Goal: Navigation & Orientation: Understand site structure

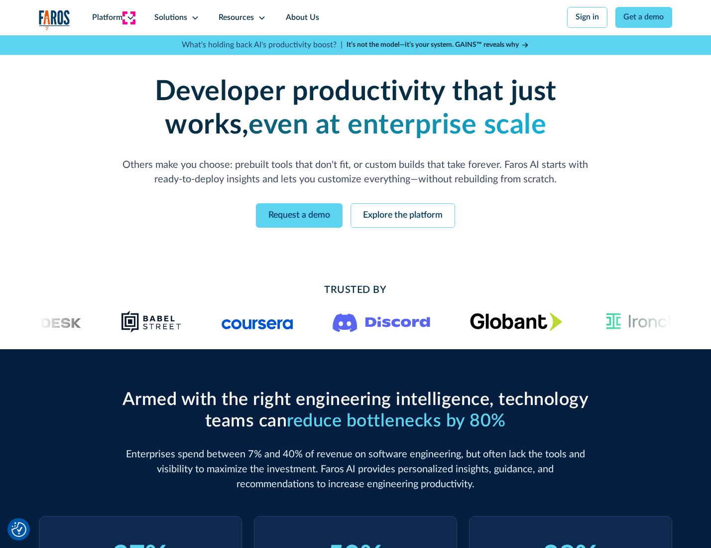
click at [129, 17] on icon at bounding box center [131, 18] width 8 height 8
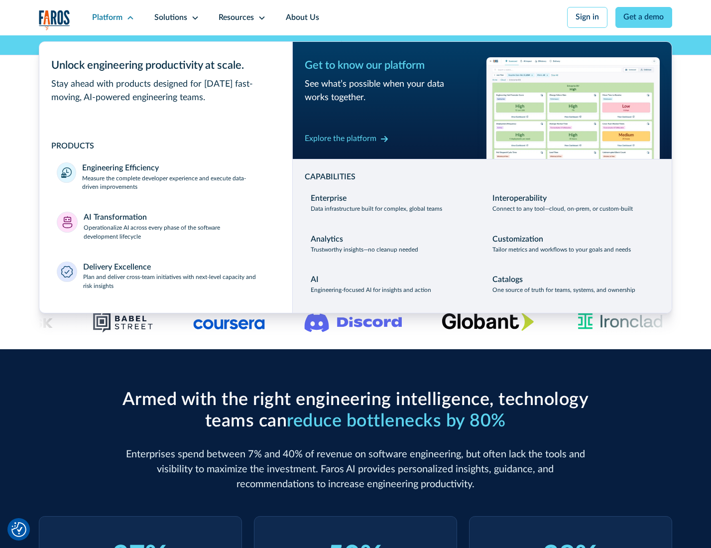
click at [177, 184] on p "Measure the complete developer experience and execute data-driven improvements" at bounding box center [178, 183] width 192 height 18
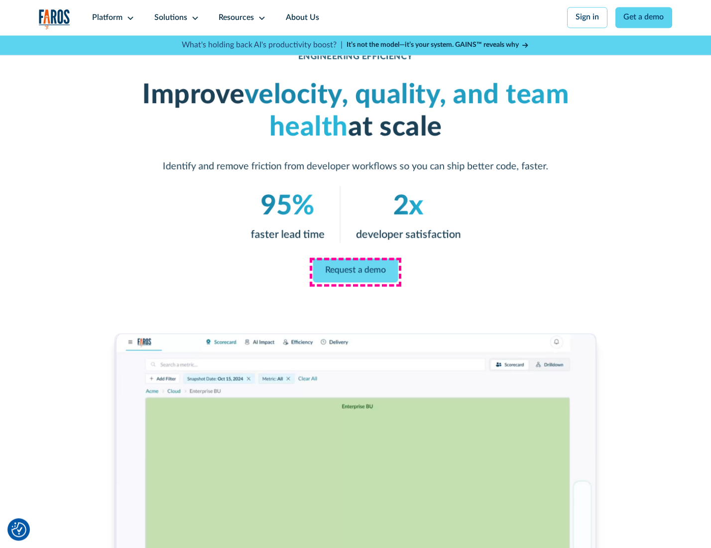
click at [355, 271] on link "Request a demo" at bounding box center [355, 271] width 85 height 24
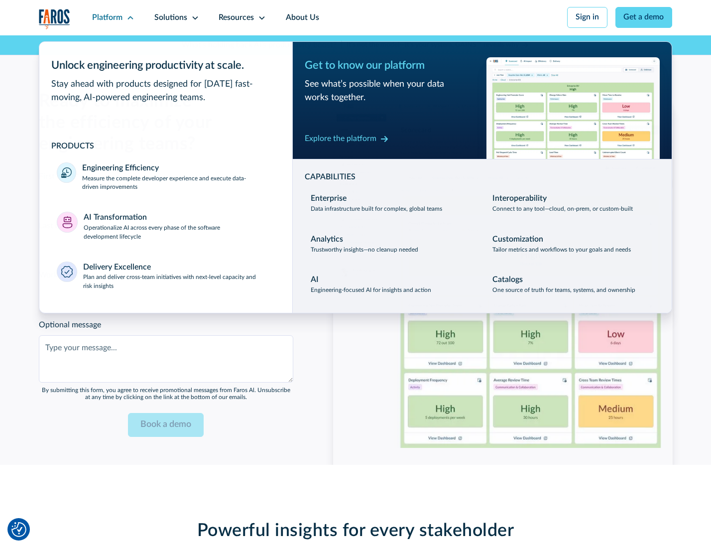
scroll to position [2168, 0]
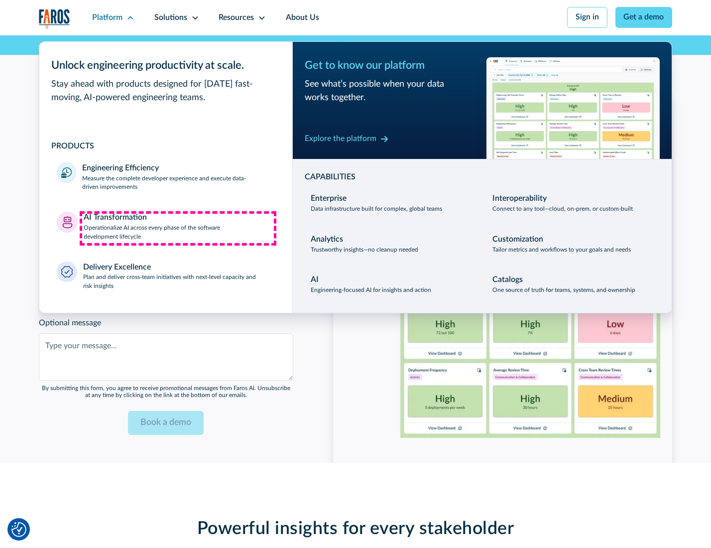
click at [178, 228] on p "Operationalize AI across every phase of the software development lifecycle" at bounding box center [179, 233] width 191 height 18
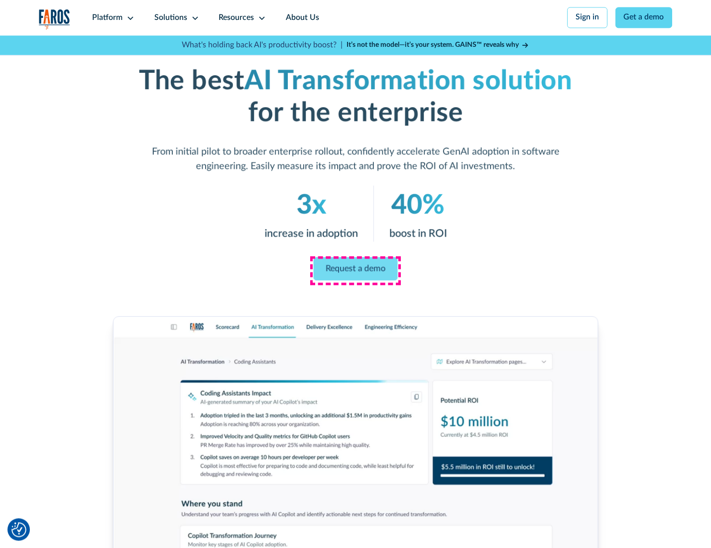
click at [355, 270] on link "Request a demo" at bounding box center [356, 268] width 84 height 23
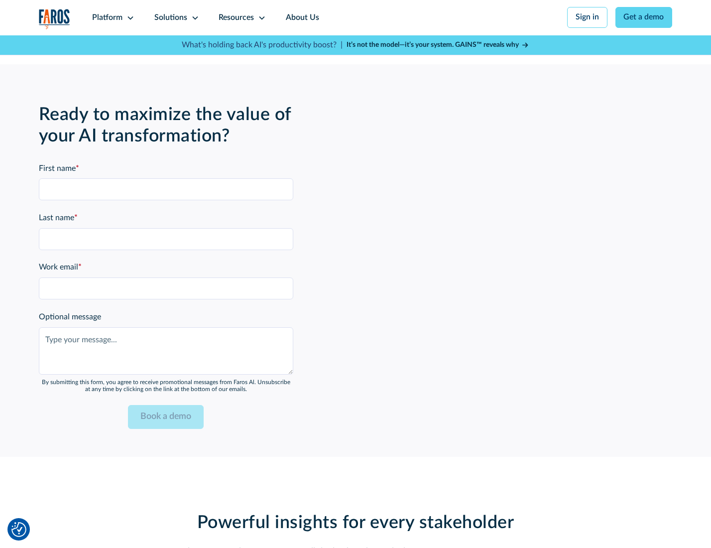
click at [112, 17] on div "Platform" at bounding box center [107, 18] width 30 height 12
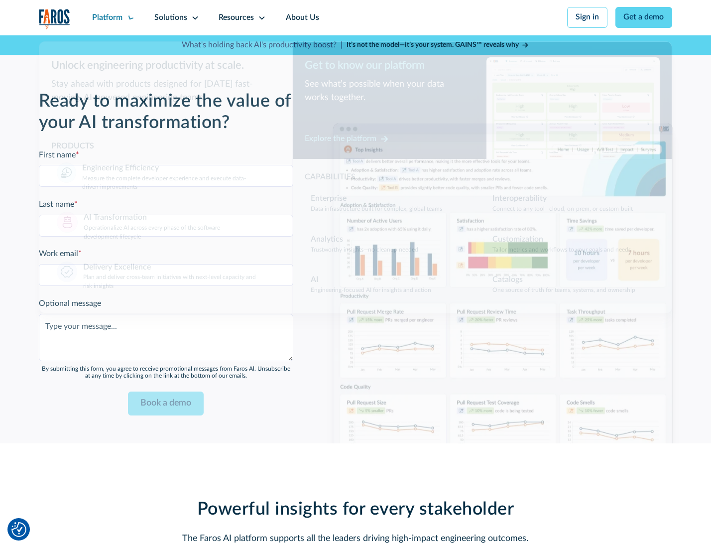
scroll to position [2409, 0]
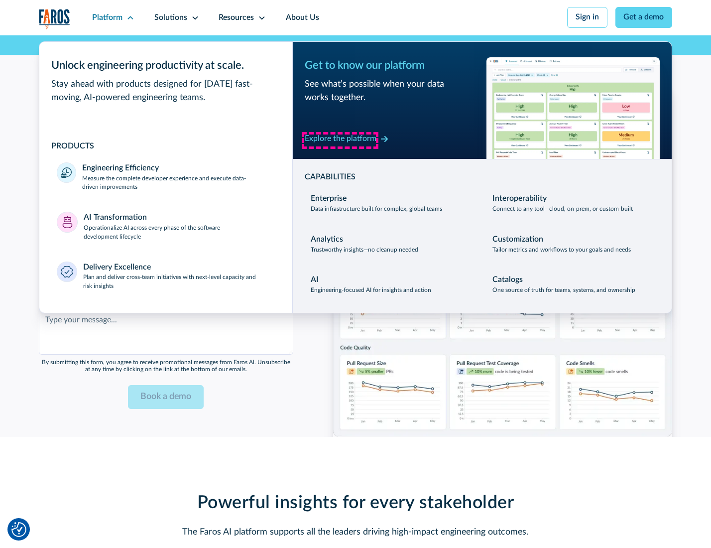
click at [340, 140] on div "Explore the platform" at bounding box center [341, 139] width 72 height 12
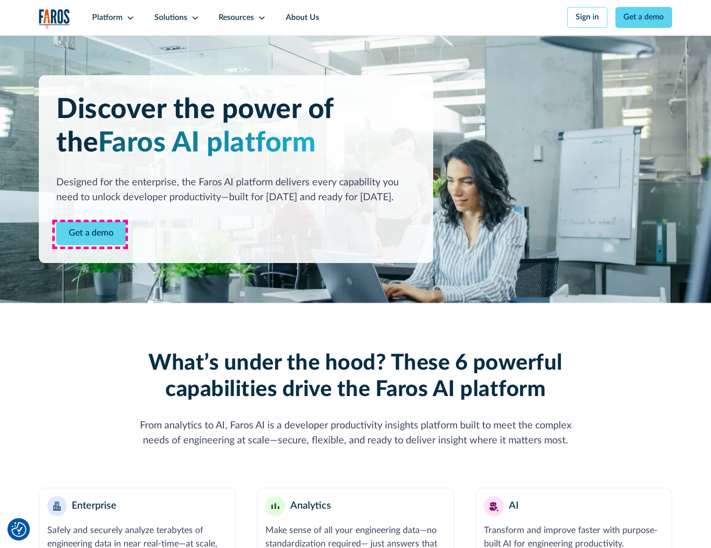
click at [90, 234] on link "Get a demo" at bounding box center [91, 233] width 70 height 24
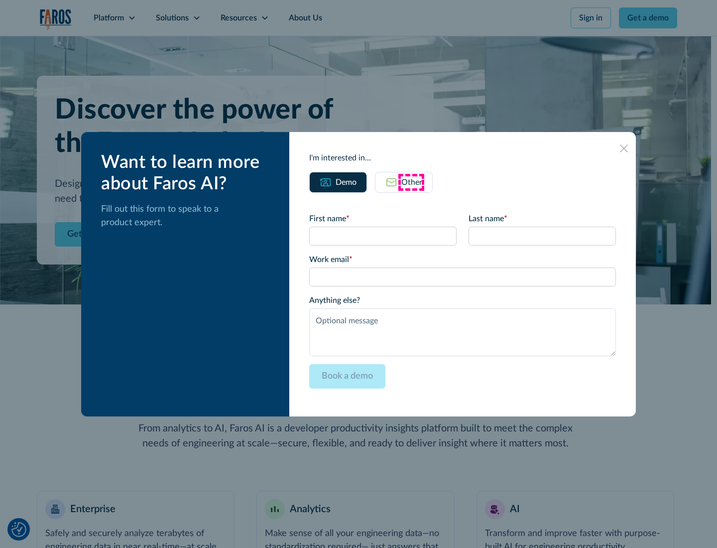
click at [411, 182] on div "Other" at bounding box center [412, 182] width 21 height 12
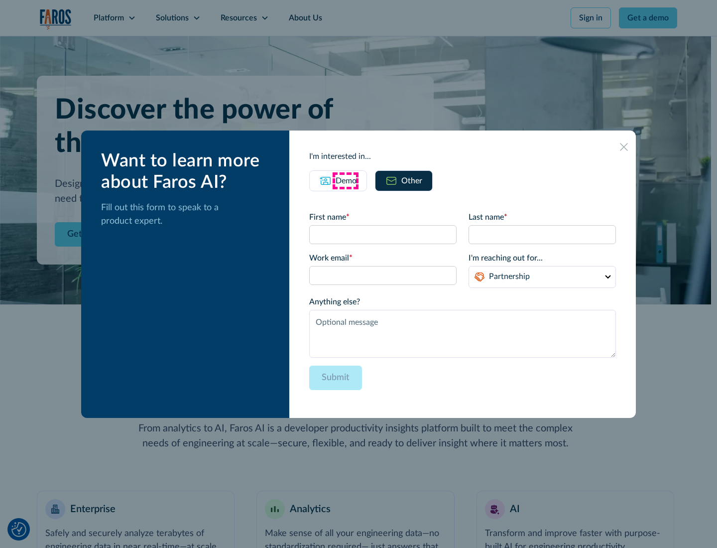
click at [345, 180] on div "Demo" at bounding box center [346, 181] width 21 height 12
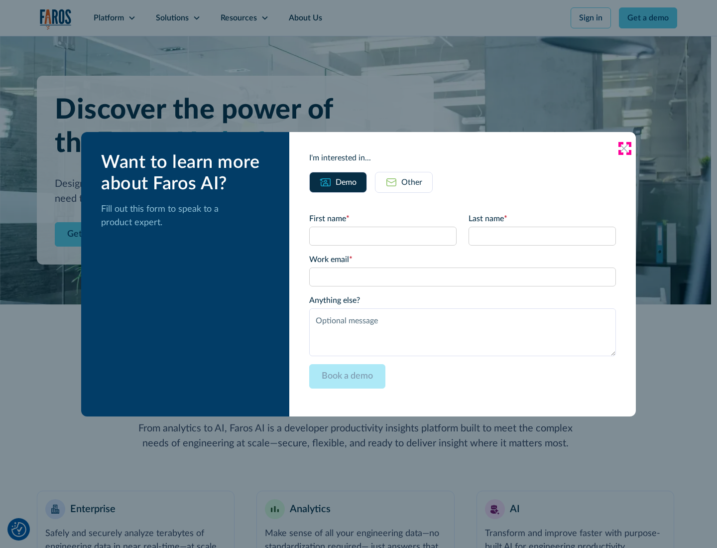
click at [625, 148] on icon at bounding box center [624, 148] width 8 height 8
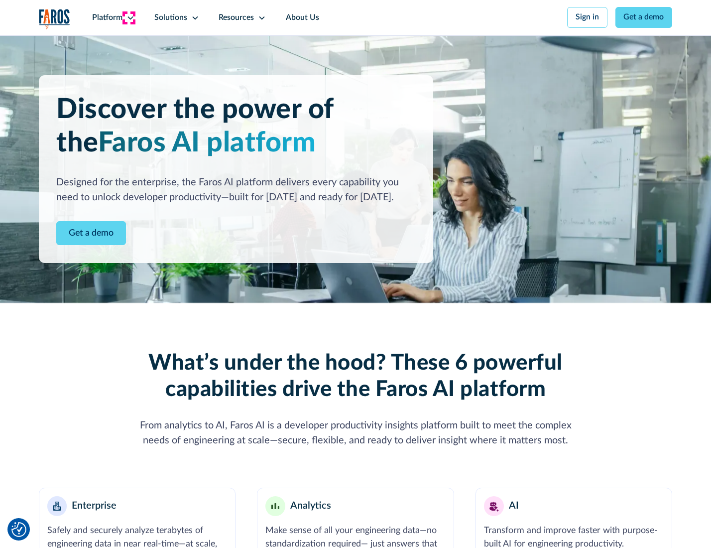
click at [129, 17] on icon at bounding box center [131, 18] width 8 height 8
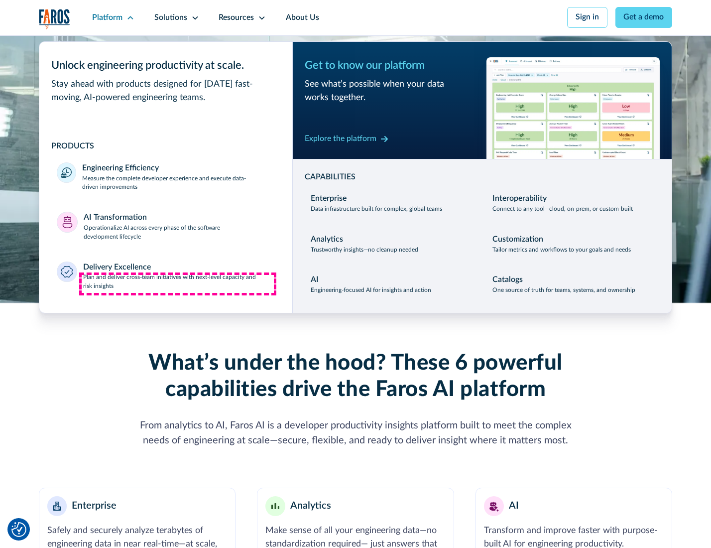
click at [178, 284] on p "Plan and deliver cross-team initiatives with next-level capacity and risk insig…" at bounding box center [179, 282] width 192 height 18
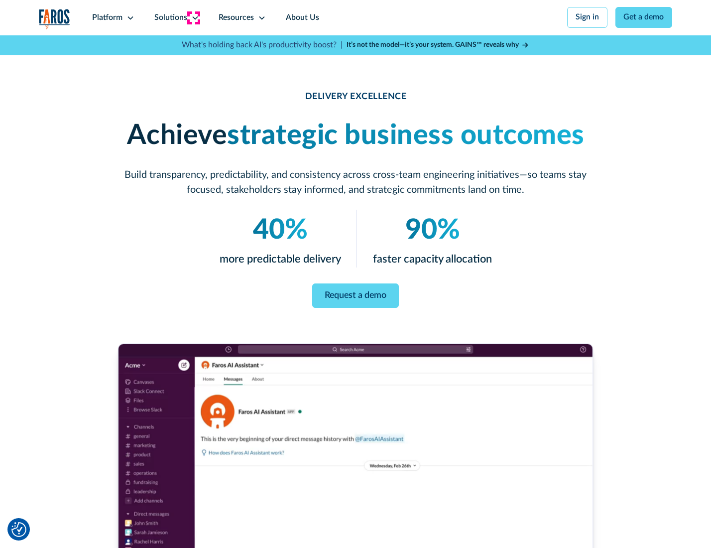
click at [193, 17] on icon at bounding box center [195, 18] width 8 height 8
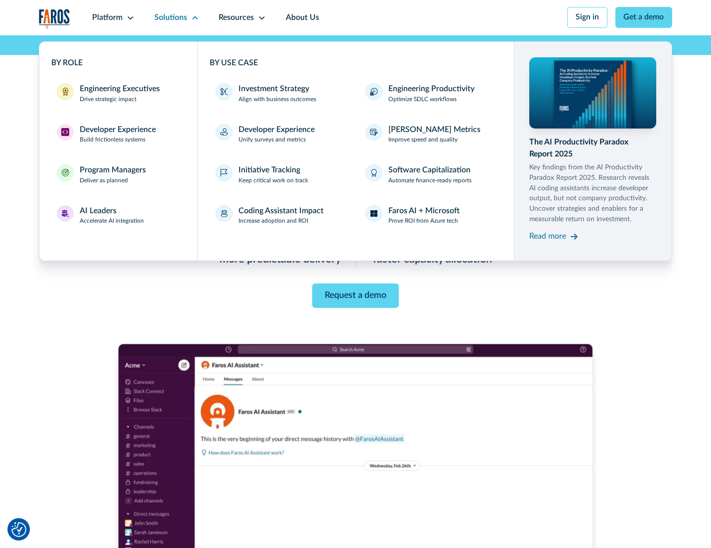
click at [117, 94] on div "Engineering Executives" at bounding box center [120, 89] width 80 height 12
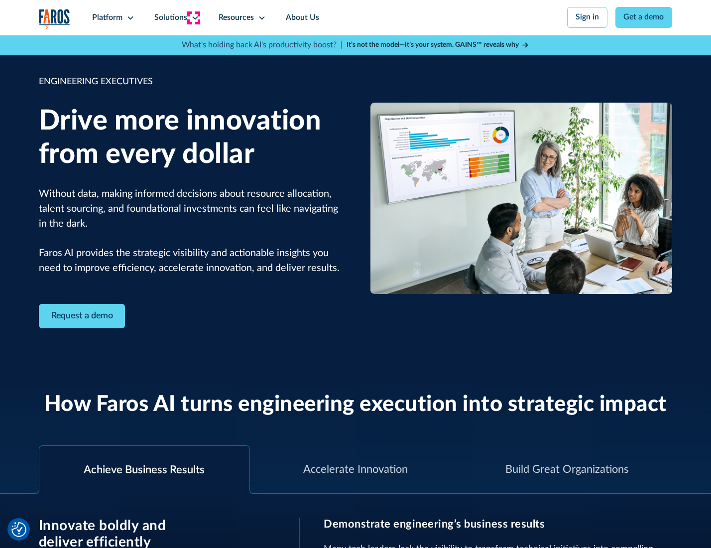
click at [193, 17] on icon at bounding box center [195, 18] width 8 height 8
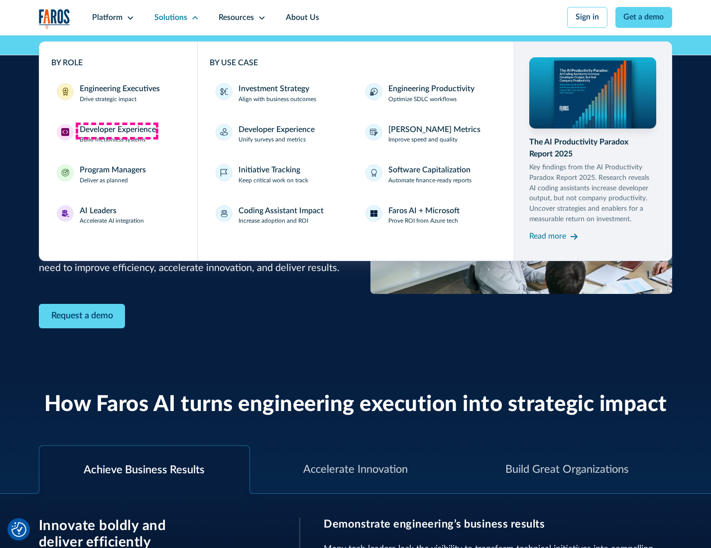
click at [117, 131] on div "Developer Experience" at bounding box center [118, 130] width 76 height 12
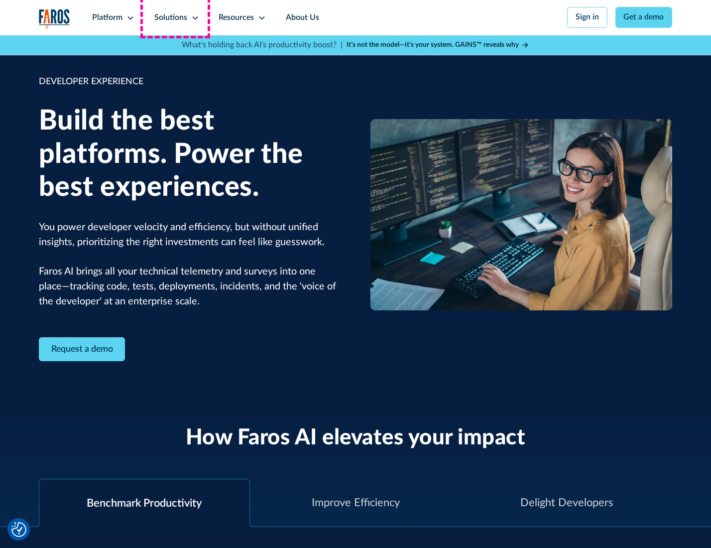
click at [175, 17] on div "Solutions" at bounding box center [170, 18] width 33 height 12
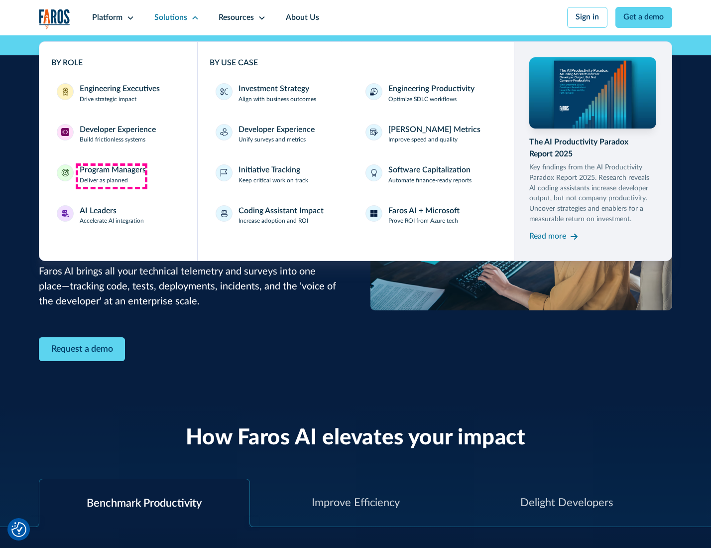
click at [111, 176] on div "Program Managers" at bounding box center [113, 170] width 66 height 12
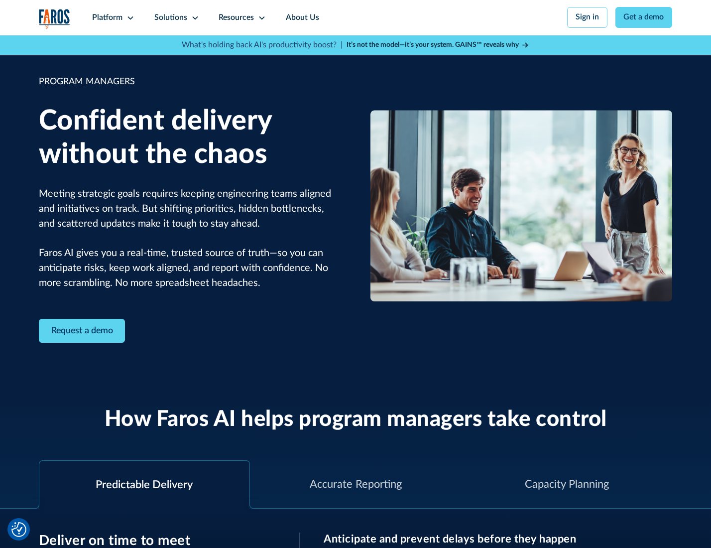
click at [193, 18] on icon at bounding box center [195, 18] width 8 height 8
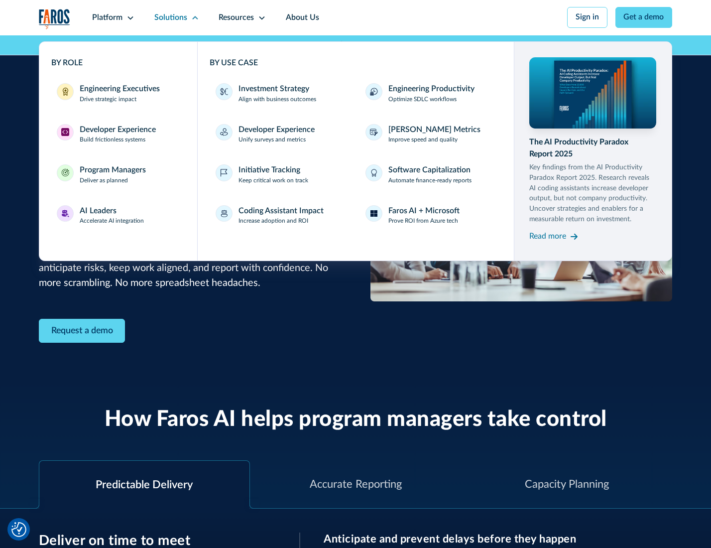
click at [111, 217] on div "AI Leaders" at bounding box center [98, 211] width 37 height 12
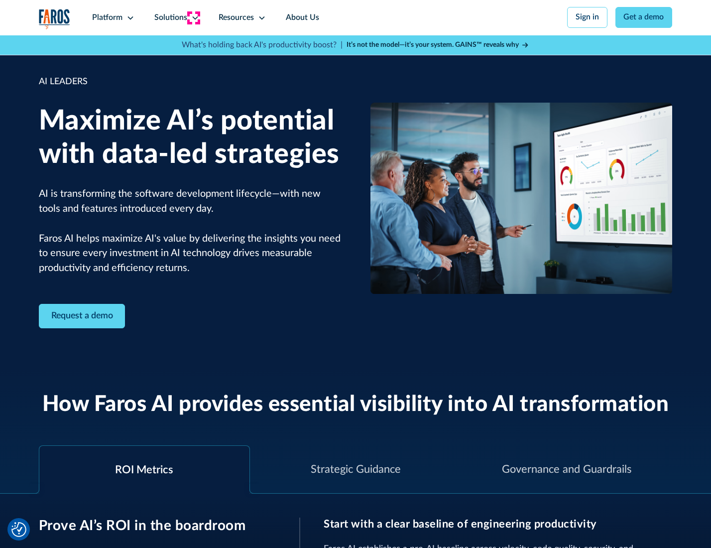
click at [193, 17] on icon at bounding box center [195, 18] width 8 height 8
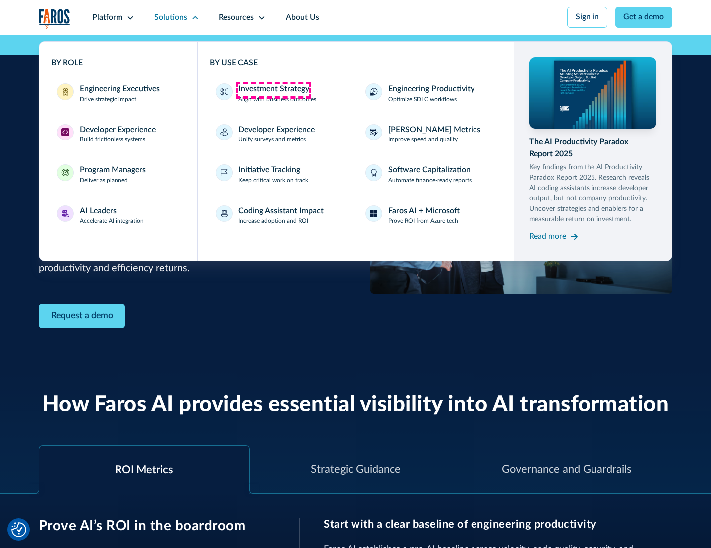
click at [273, 90] on div "Investment Strategy" at bounding box center [274, 89] width 71 height 12
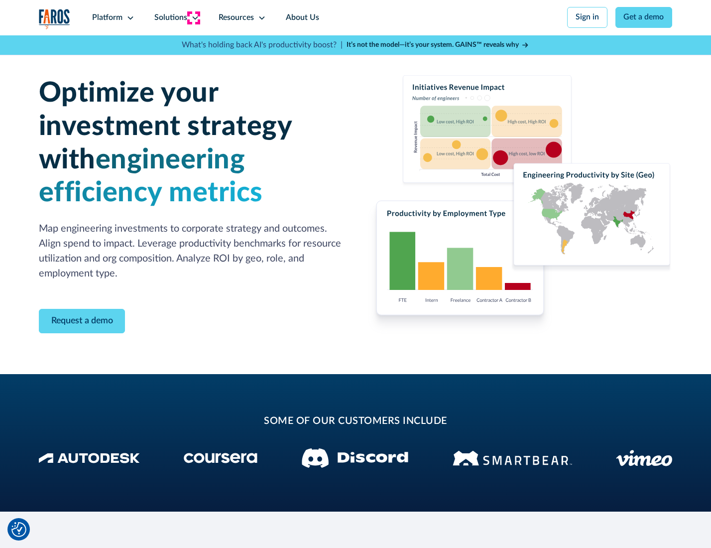
click at [193, 17] on icon at bounding box center [195, 18] width 8 height 8
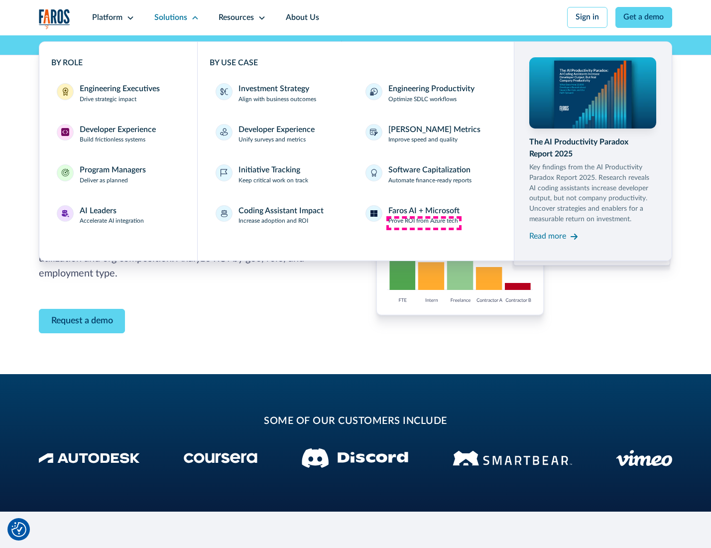
click at [424, 223] on p "Prove ROI from Azure tech" at bounding box center [424, 221] width 70 height 9
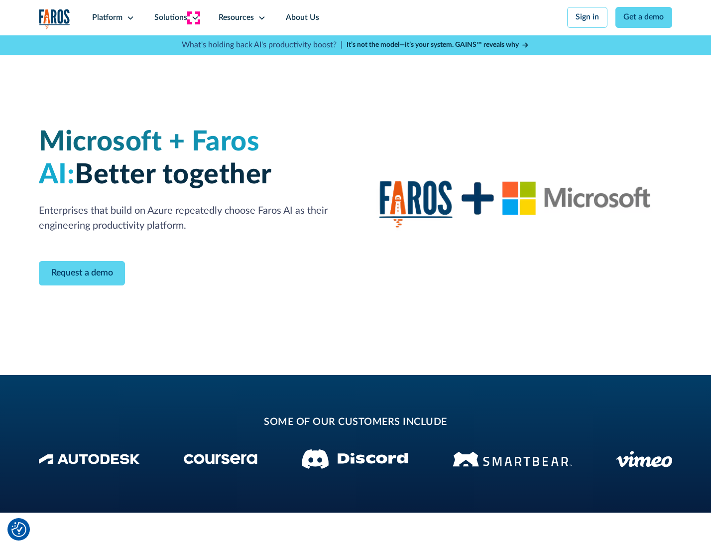
click at [193, 17] on icon at bounding box center [195, 18] width 8 height 8
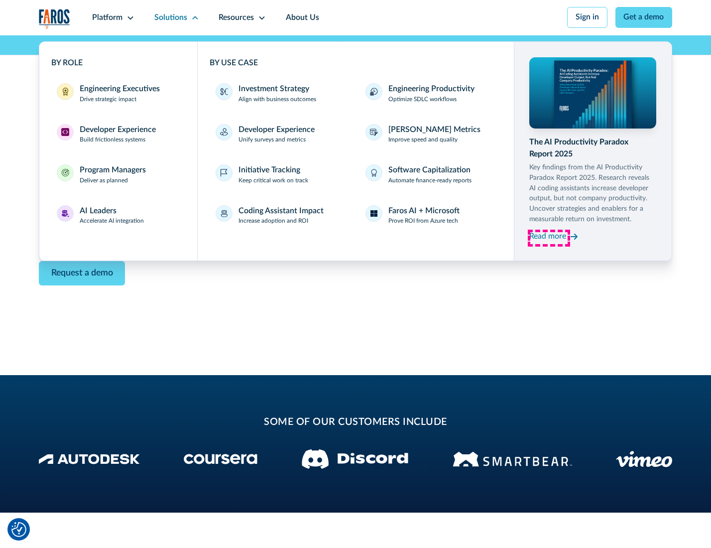
click at [549, 238] on div "Read more" at bounding box center [548, 237] width 37 height 12
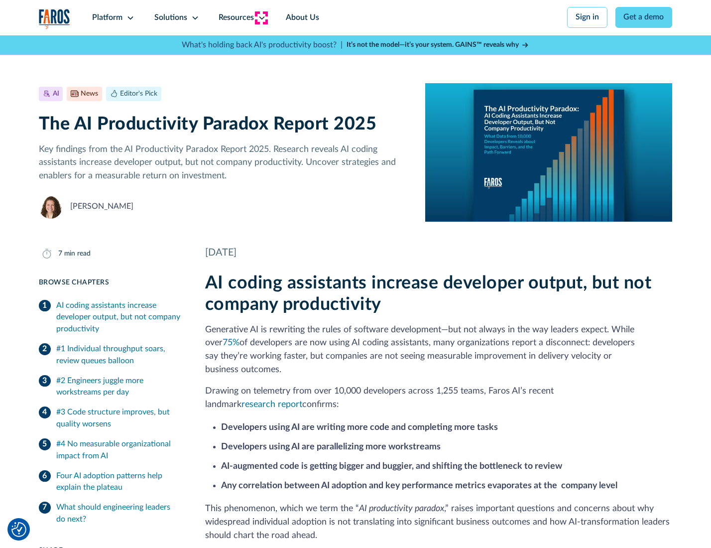
click at [261, 17] on icon at bounding box center [262, 18] width 8 height 8
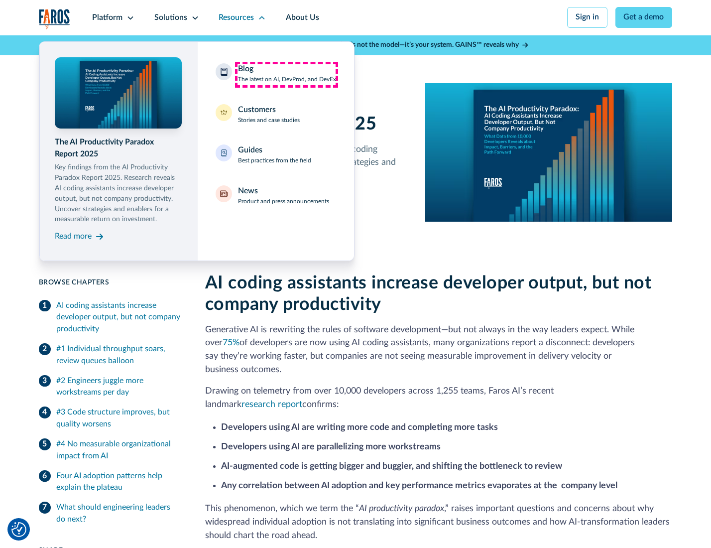
click at [286, 74] on div "Blog The latest on AI, DevProd, and DevEx" at bounding box center [287, 73] width 98 height 21
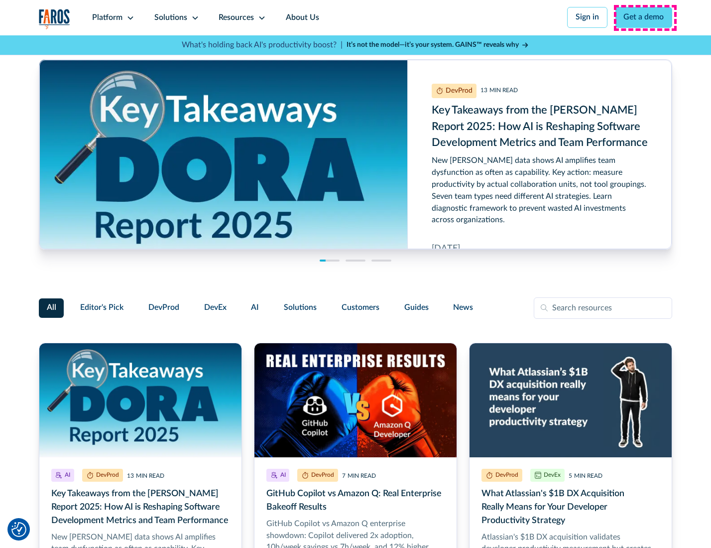
click at [645, 17] on link "Get a demo" at bounding box center [644, 17] width 57 height 21
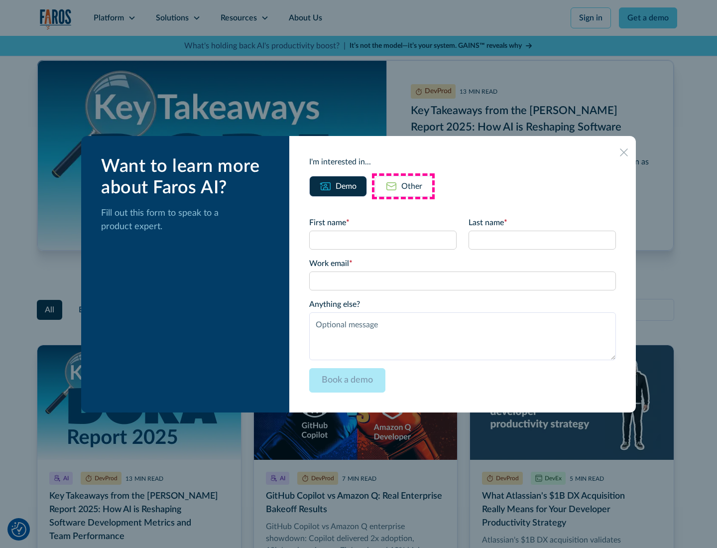
click at [403, 186] on div "Other" at bounding box center [412, 186] width 21 height 12
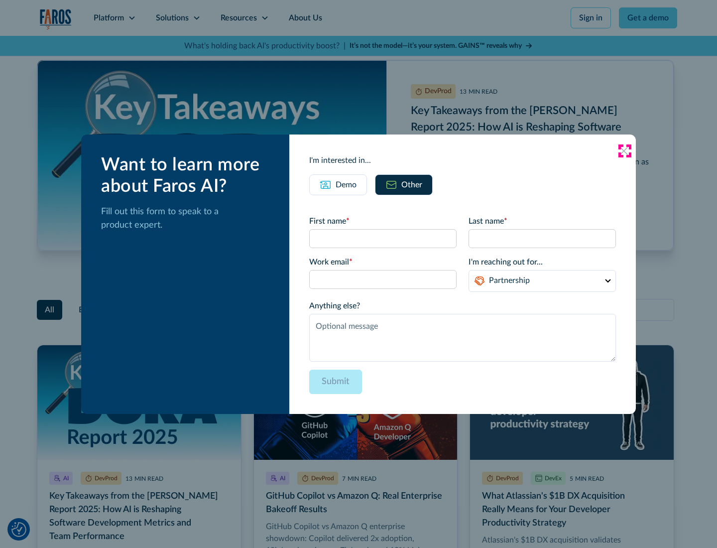
click at [625, 150] on icon at bounding box center [624, 151] width 8 height 8
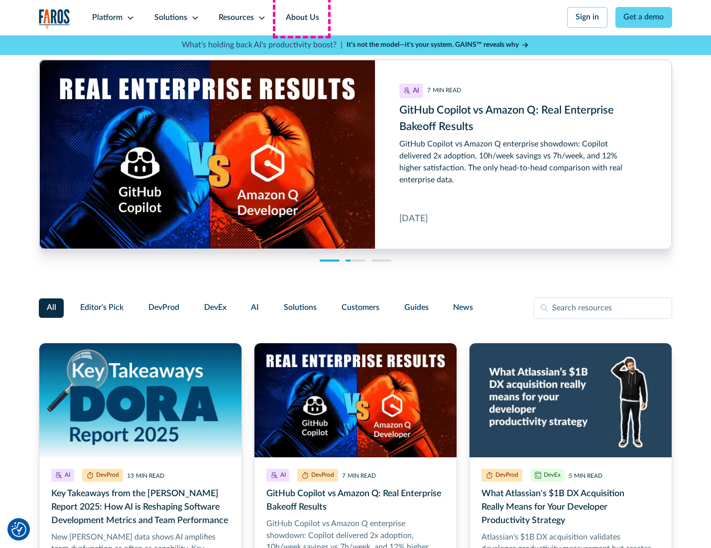
click at [301, 17] on link "About Us" at bounding box center [302, 17] width 53 height 35
